Goal: Transaction & Acquisition: Purchase product/service

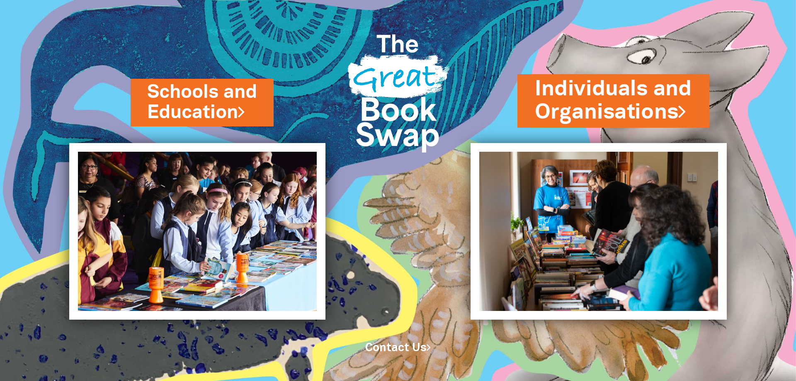
click at [596, 99] on link "Individuals and Organisations" at bounding box center [613, 101] width 157 height 52
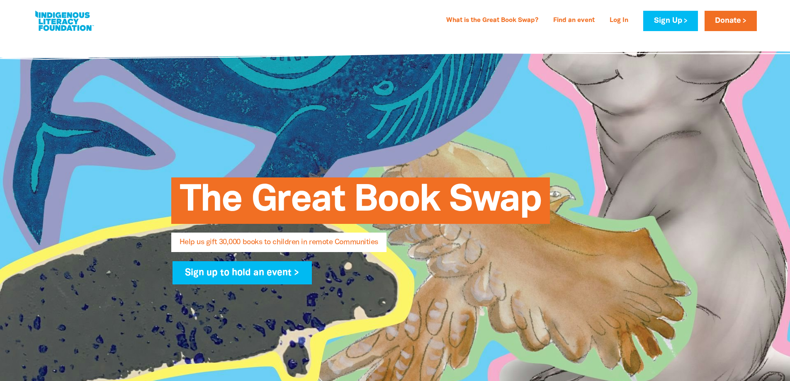
select select "AU"
click at [731, 24] on link "Donate" at bounding box center [731, 21] width 52 height 20
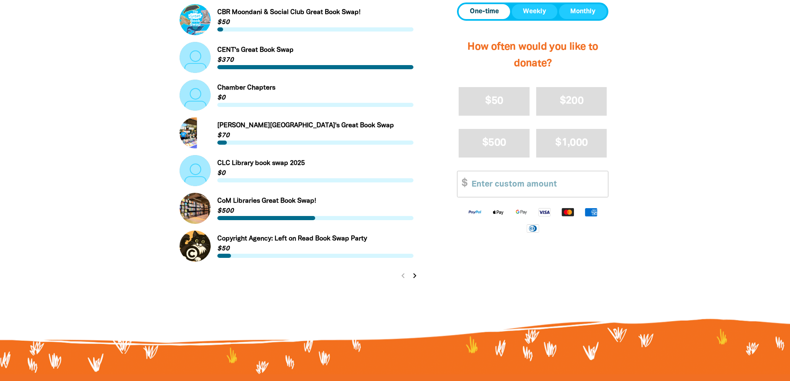
scroll to position [829, 0]
click at [413, 274] on icon "chevron_right" at bounding box center [415, 275] width 10 height 10
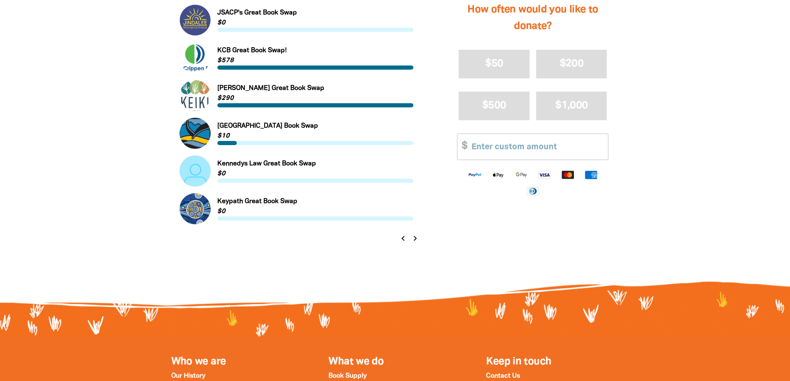
scroll to position [872, 0]
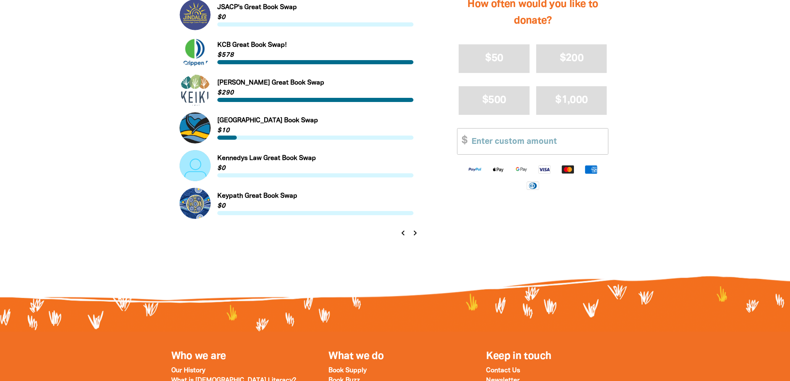
click at [416, 231] on icon "chevron_right" at bounding box center [415, 233] width 10 height 10
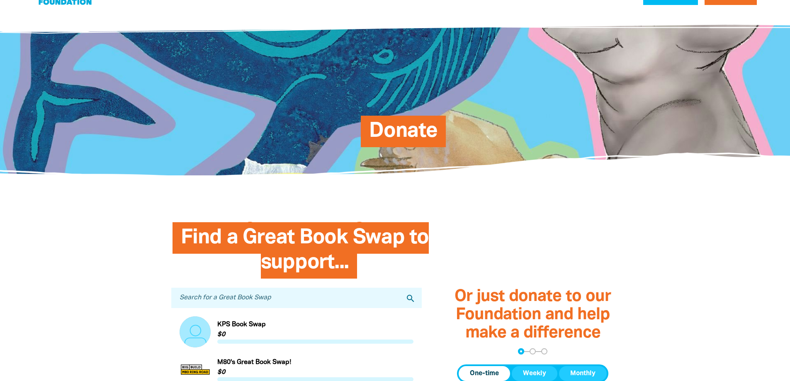
scroll to position [0, 0]
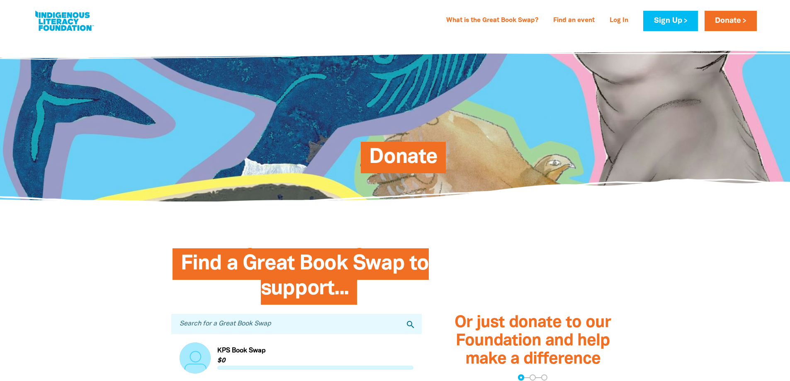
click at [61, 27] on link at bounding box center [64, 20] width 62 height 25
select select "AU"
